Goal: Share content

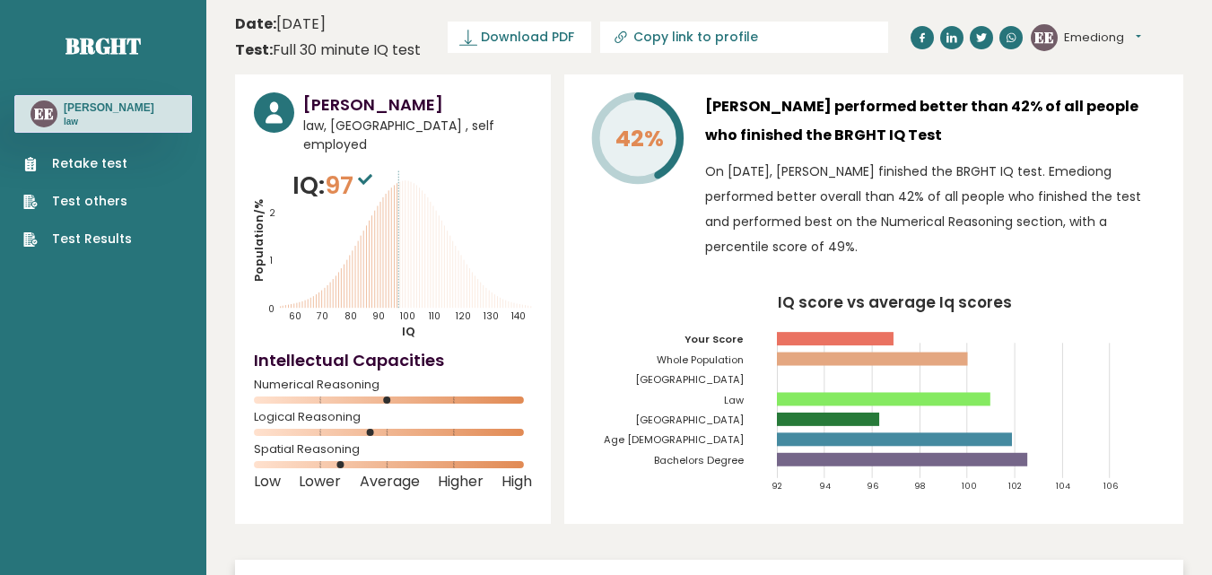
scroll to position [1, 0]
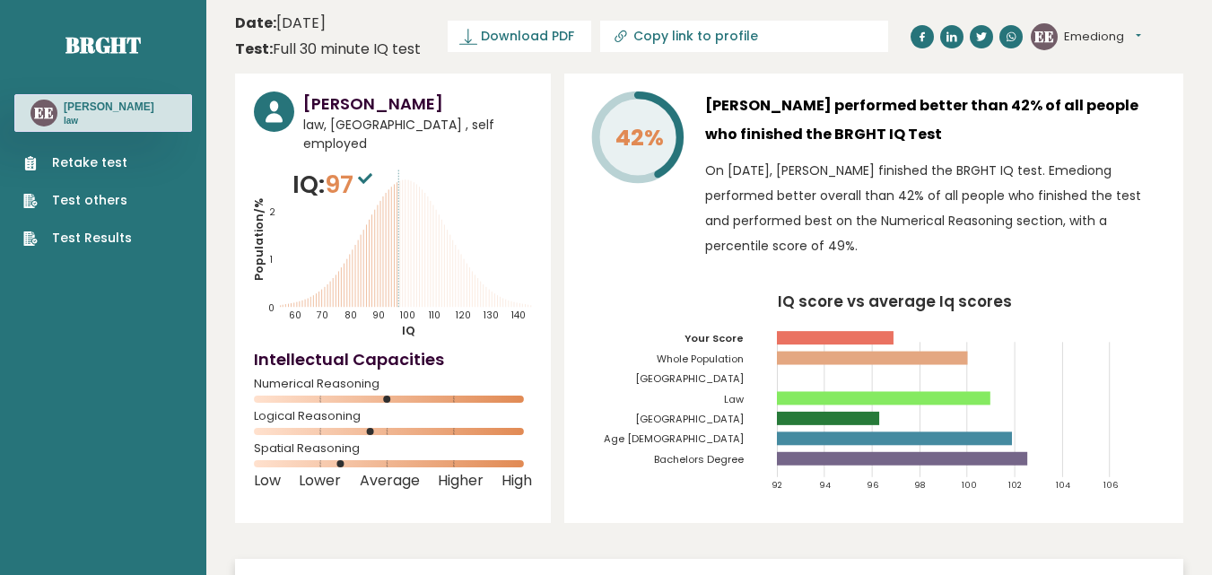
click at [553, 83] on div "[PERSON_NAME] law, [GEOGRAPHIC_DATA] , self employed IQ: 97 Population/% IQ 0 1…" at bounding box center [709, 409] width 948 height 670
click at [622, 34] on icon at bounding box center [621, 37] width 18 height 18
type input "[URL][DOMAIN_NAME][PERSON_NAME]"
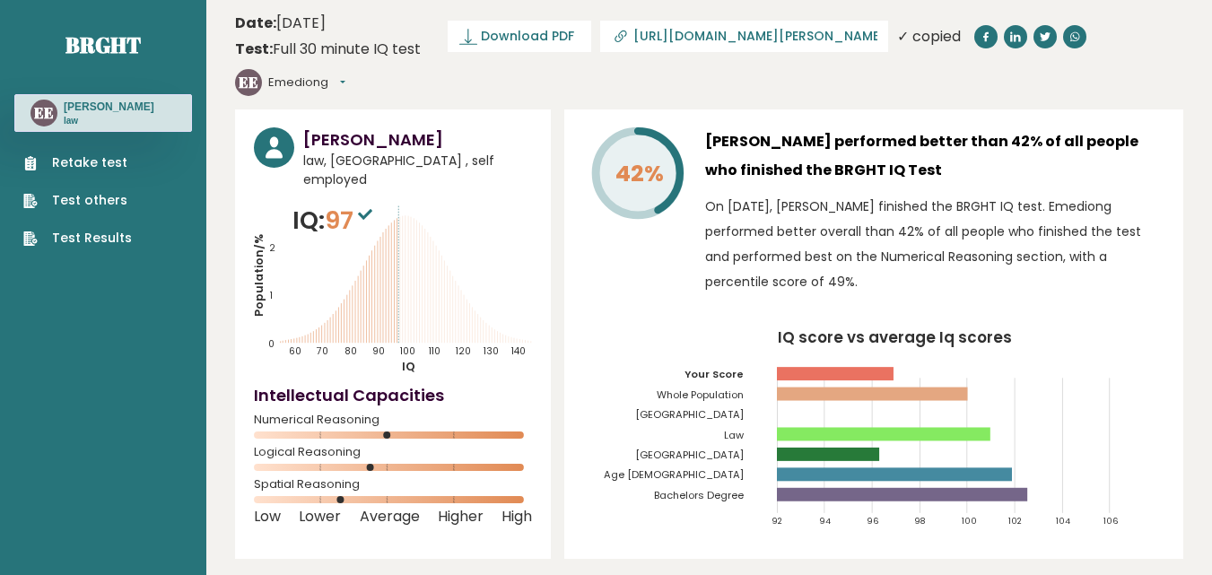
click at [35, 25] on nav "Brght EE [PERSON_NAME] law Retake test Test others Test Results" at bounding box center [103, 125] width 178 height 253
click at [623, 338] on icon "IQ score vs average Iq scores 92 94 96 98 100 102 104 106 Your Score Whole Popu…" at bounding box center [873, 435] width 581 height 211
click at [629, 333] on icon "IQ score vs average Iq scores 92 94 96 98 100 102 104 106 Your Score Whole Popu…" at bounding box center [873, 435] width 581 height 211
